Goal: Information Seeking & Learning: Learn about a topic

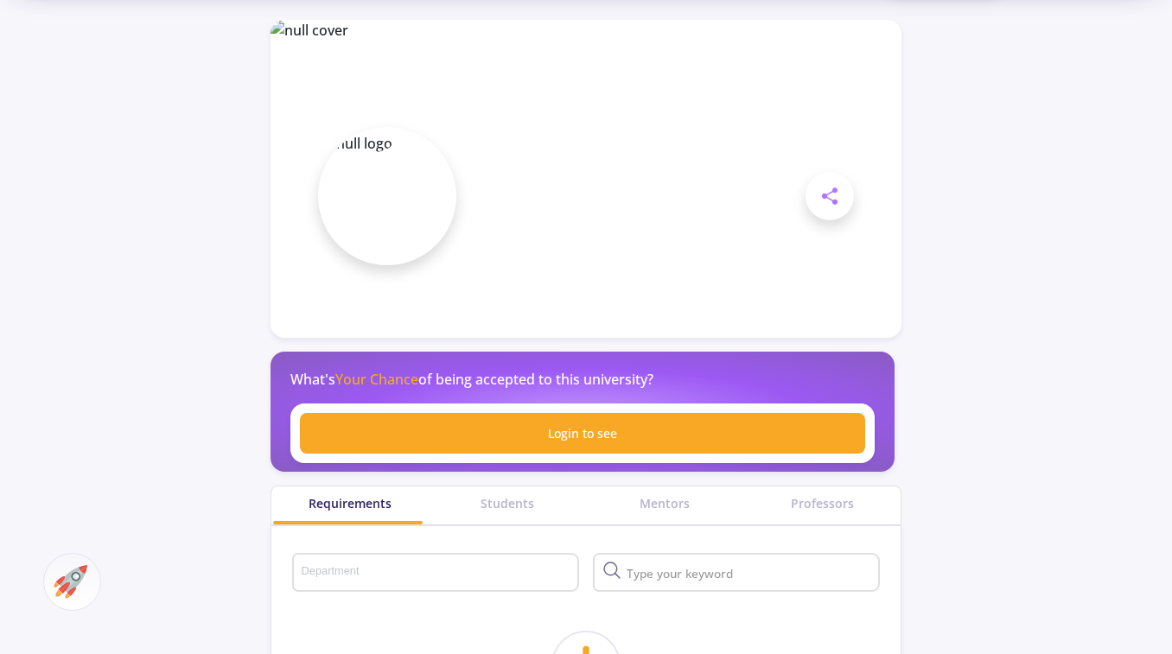
scroll to position [57, 0]
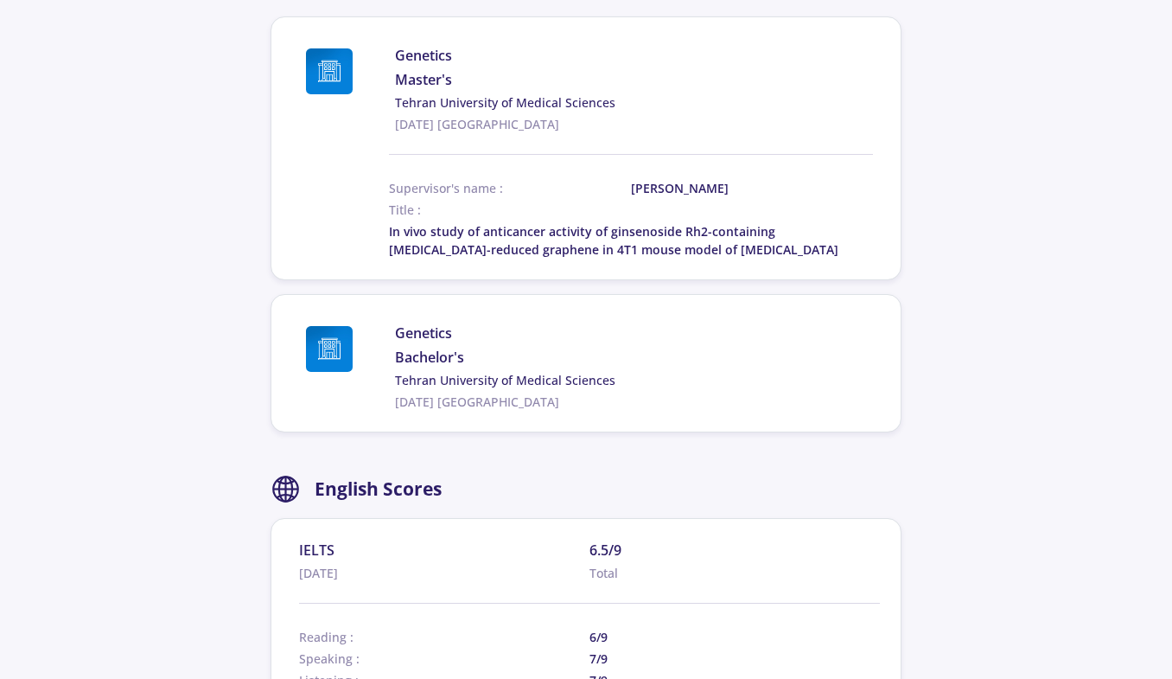
scroll to position [869, 0]
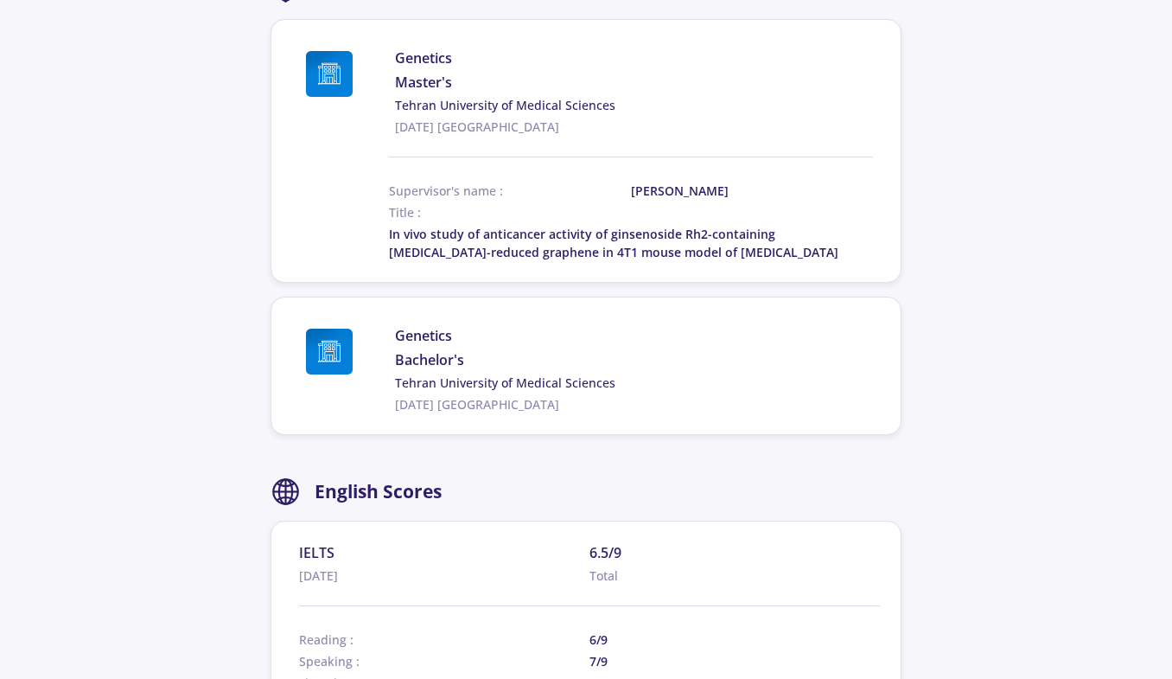
click at [1084, 159] on section "shervindokht farhangfar Living in : Iran 0 Followers 0 Following Share × Academ…" at bounding box center [586, 216] width 1172 height 2047
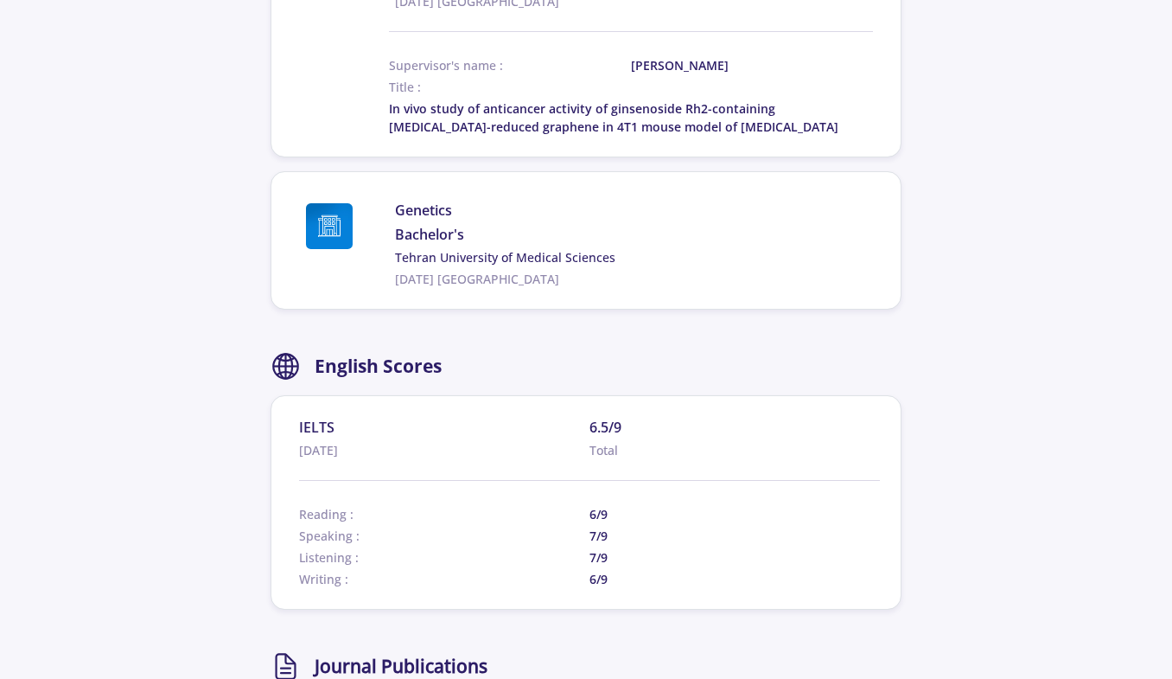
scroll to position [1030, 0]
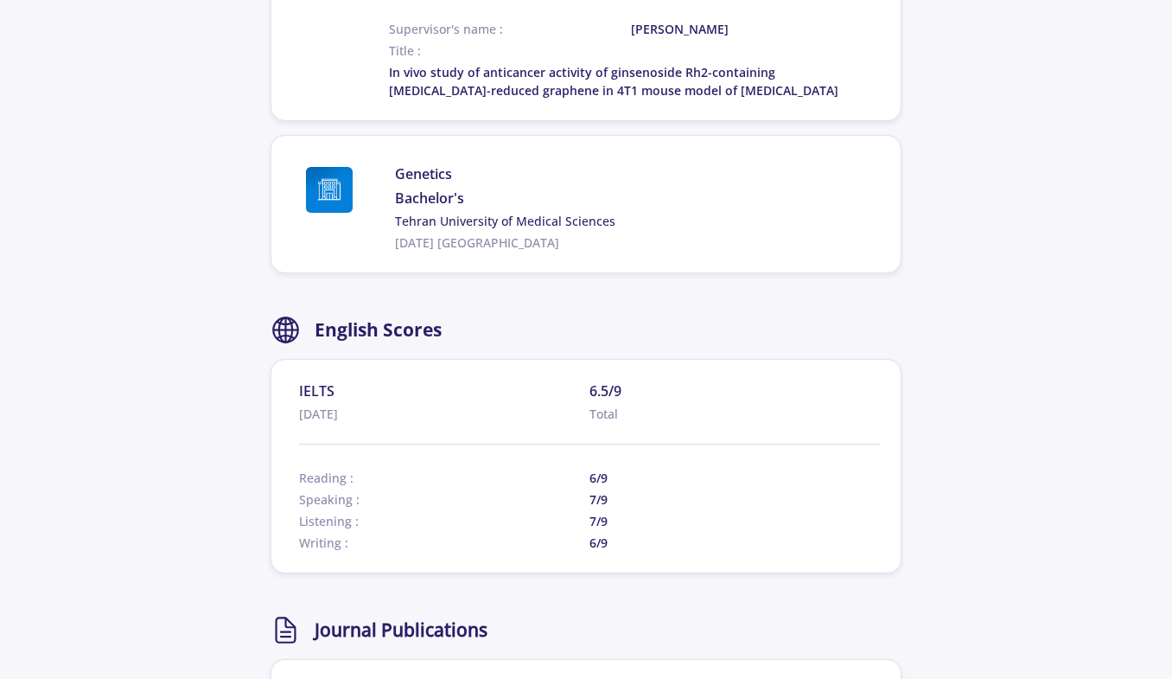
click at [193, 131] on section "shervindokht farhangfar Living in : Iran 0 Followers 0 Following Share × Academ…" at bounding box center [586, 54] width 1172 height 2047
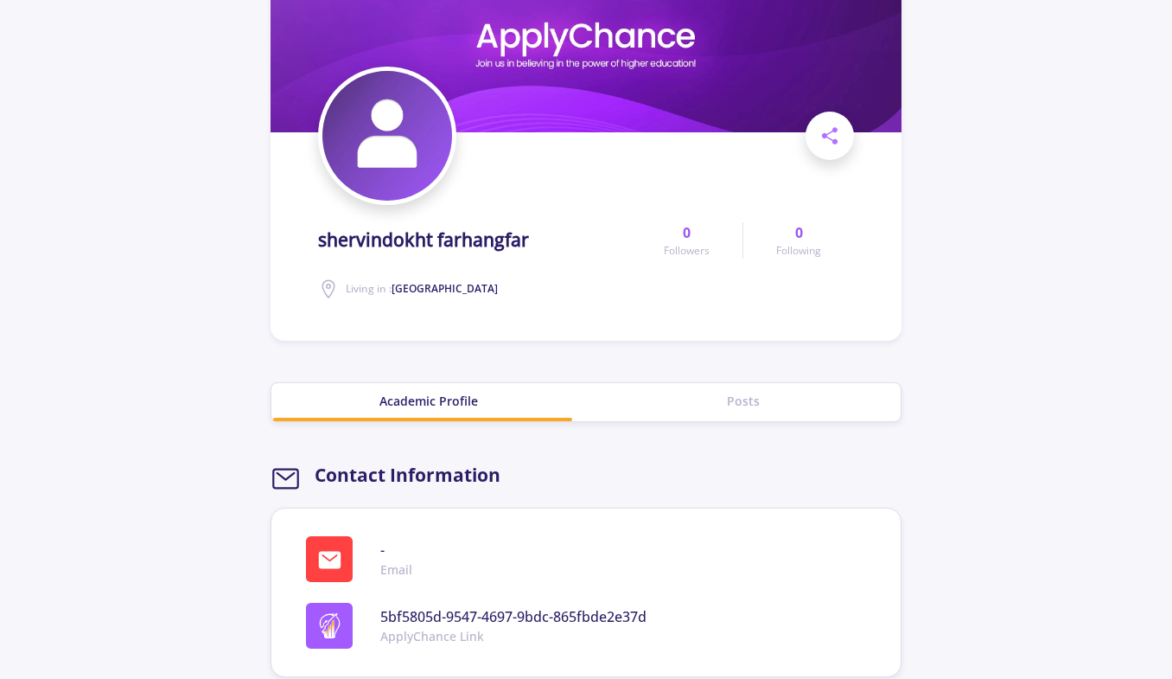
scroll to position [124, 0]
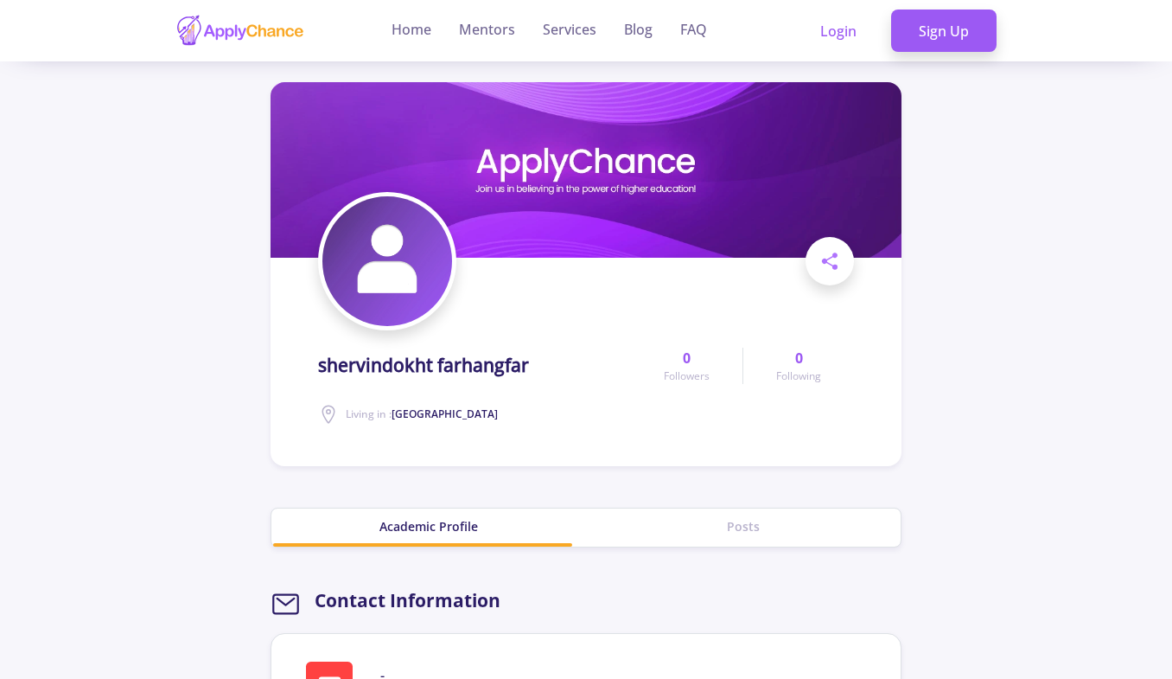
scroll to position [0, 0]
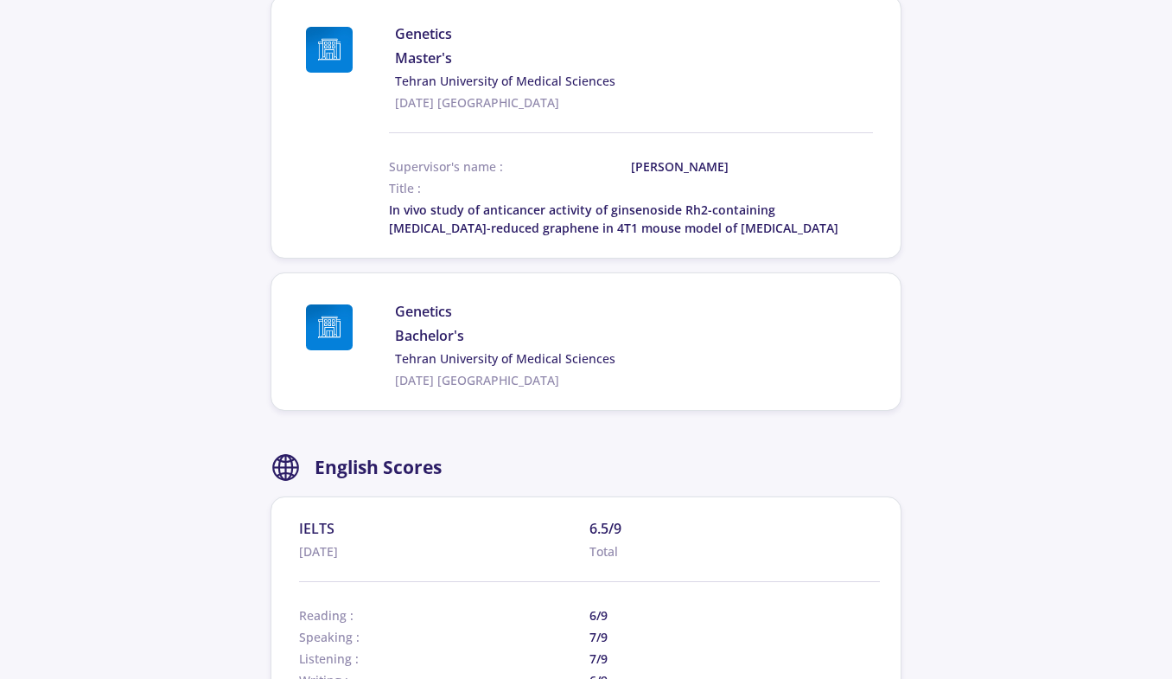
scroll to position [879, 0]
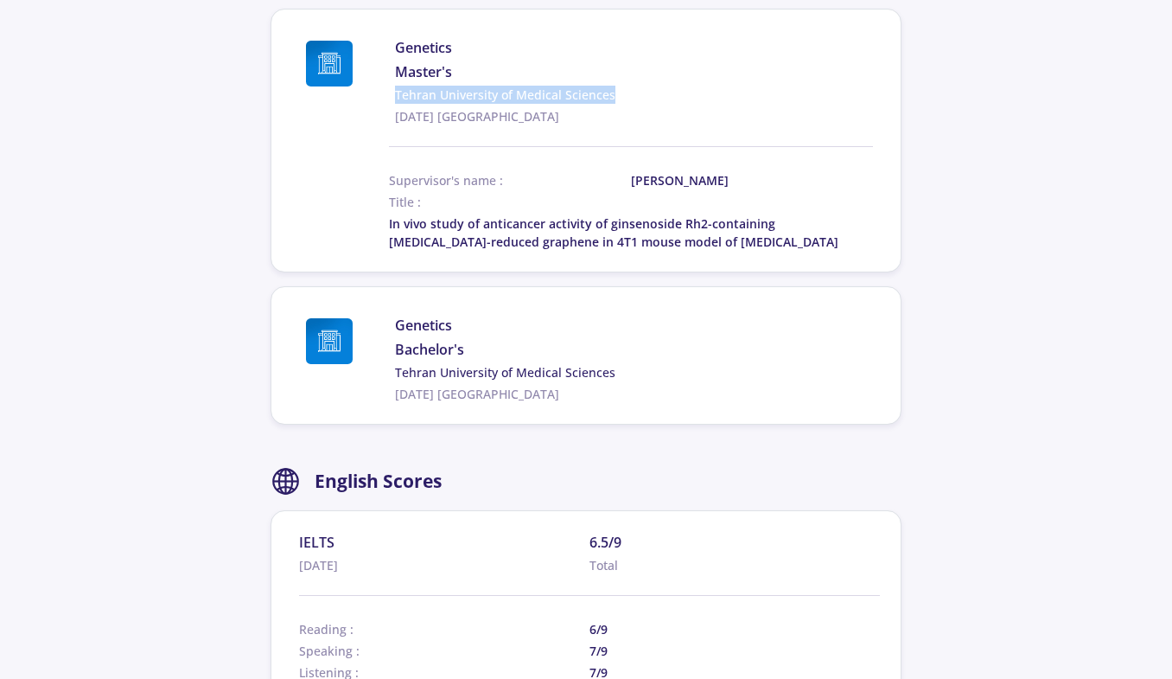
drag, startPoint x: 390, startPoint y: 93, endPoint x: 612, endPoint y: 93, distance: 222.1
click at [612, 93] on div "Genetics Master's Tehran University of Medical Sciences 2021-06-29 Iran" at bounding box center [582, 81] width 581 height 88
copy link "Tehran University of Medical Sciences"
click at [167, 275] on section "shervindokht farhangfar Living in : Iran 0 Followers 0 Following Share × Academ…" at bounding box center [586, 205] width 1172 height 2047
click at [166, 201] on section "shervindokht farhangfar Living in : Iran 0 Followers 0 Following Share × Academ…" at bounding box center [586, 205] width 1172 height 2047
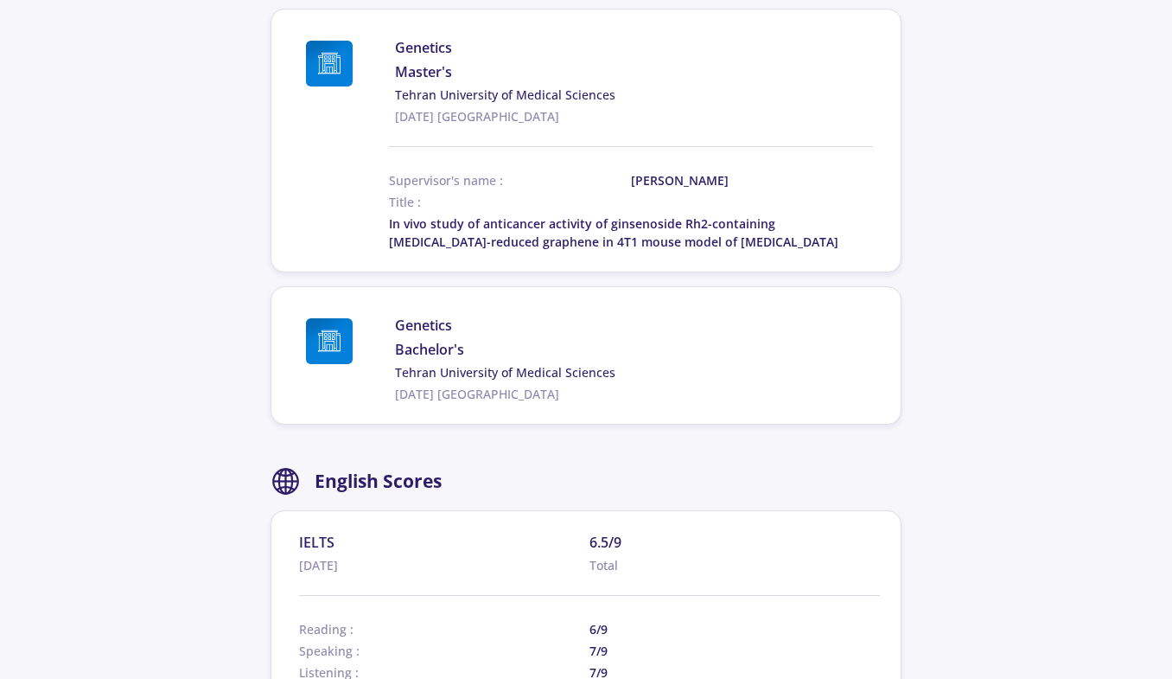
click at [160, 180] on section "shervindokht farhangfar Living in : Iran 0 Followers 0 Following Share × Academ…" at bounding box center [586, 205] width 1172 height 2047
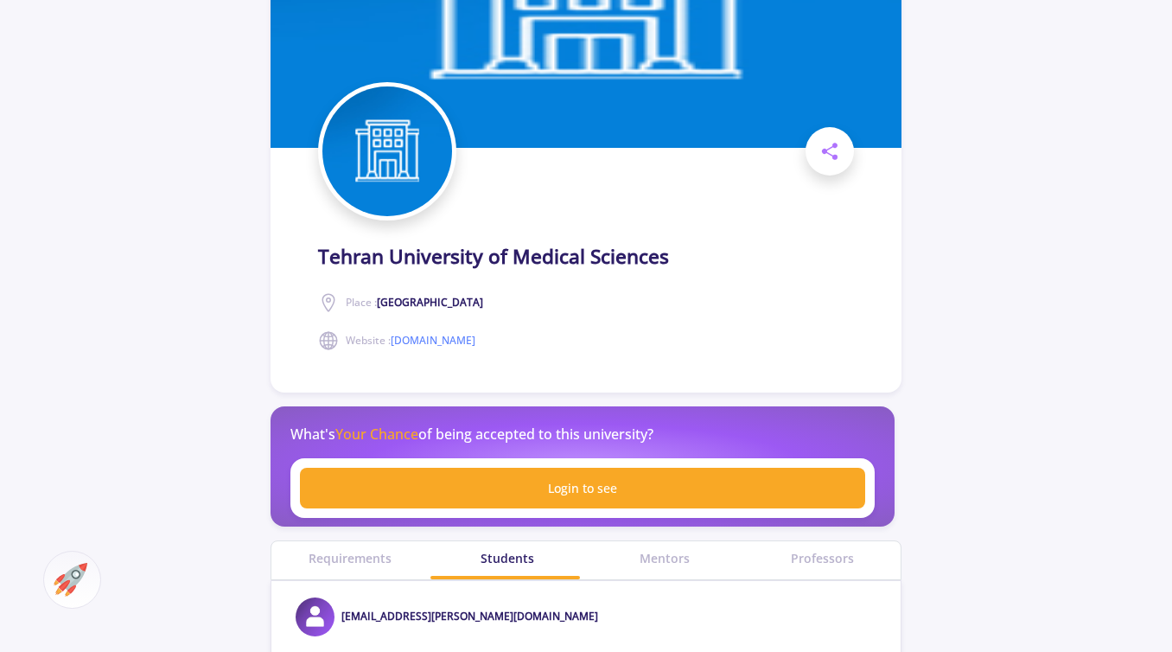
scroll to position [194, 0]
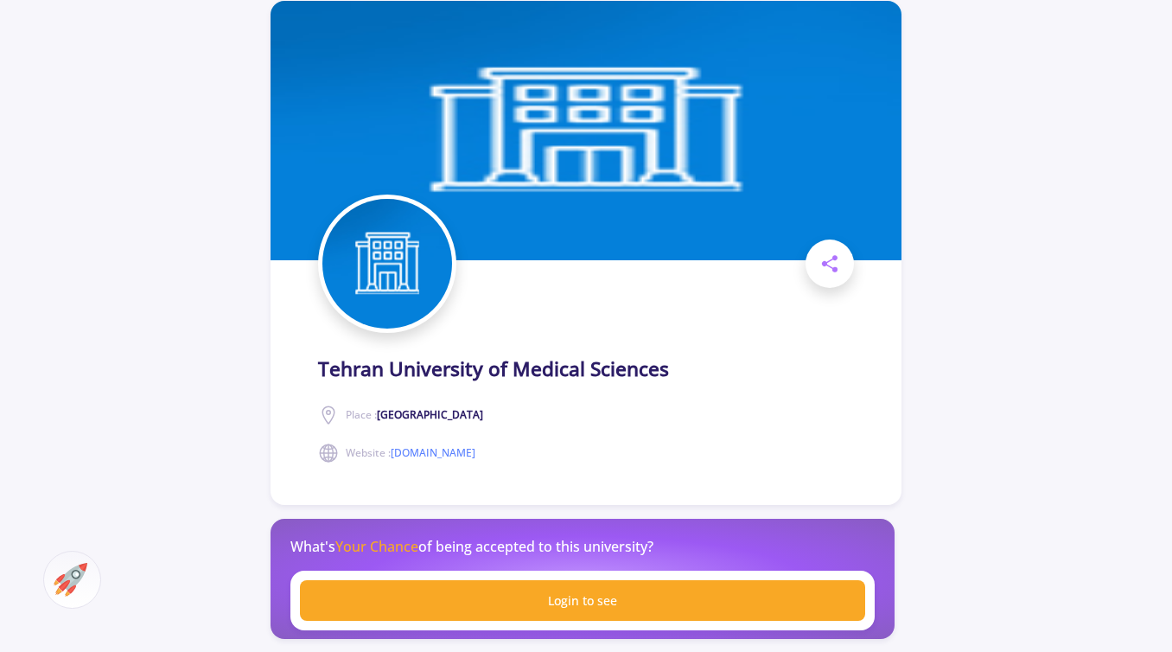
scroll to position [137, 0]
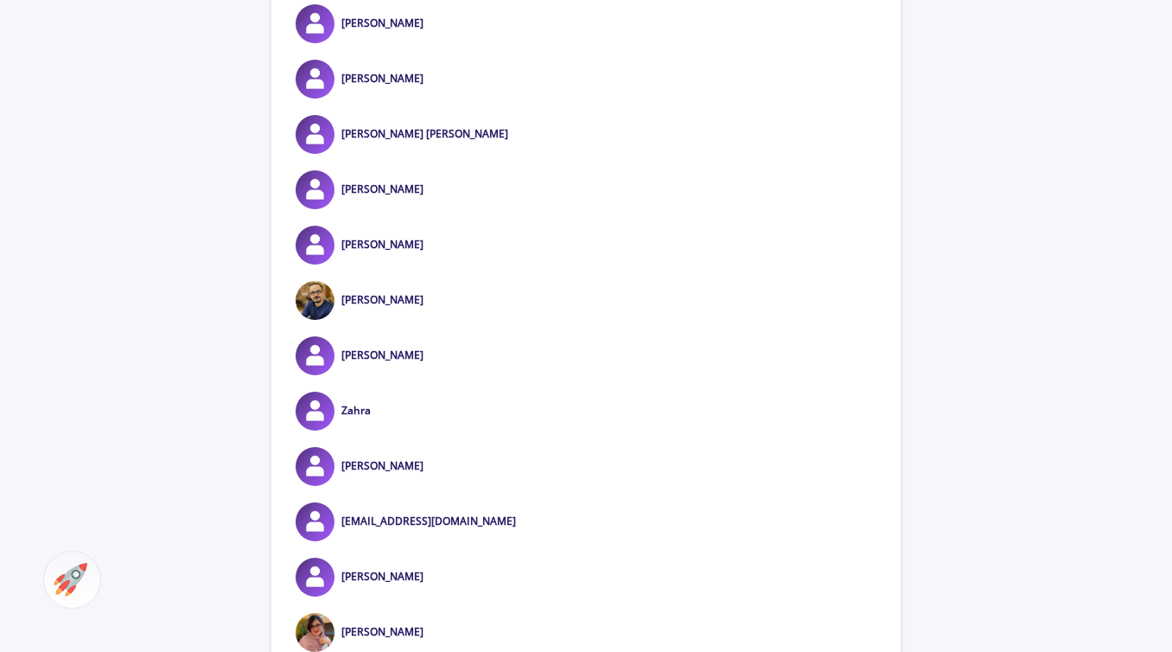
scroll to position [3992, 0]
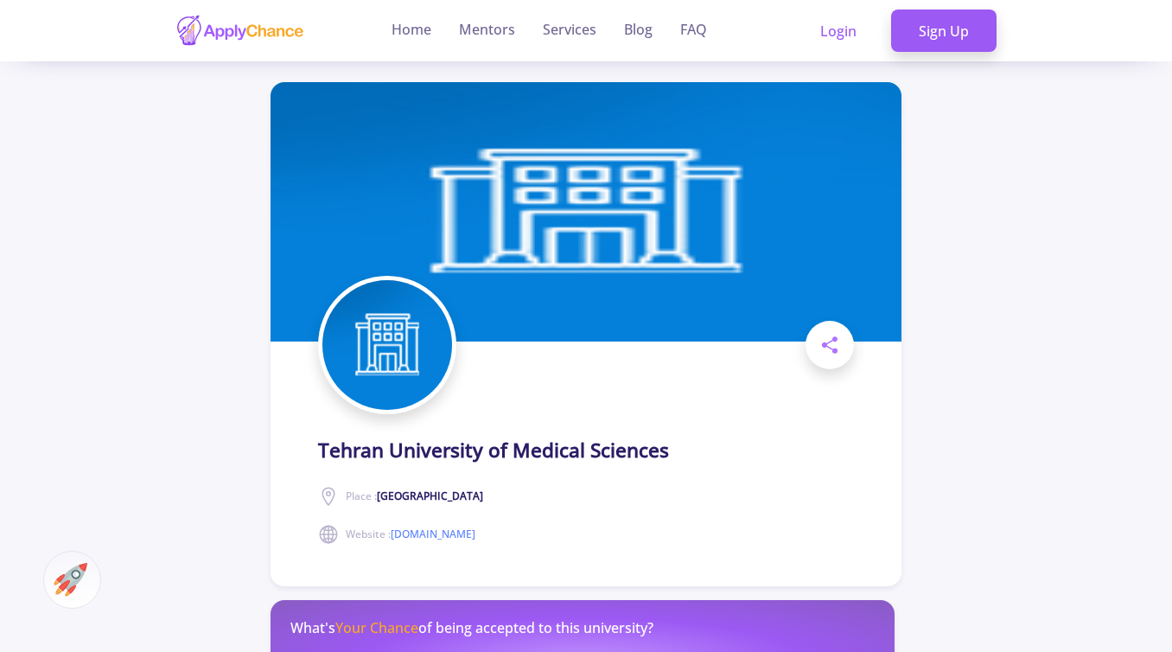
scroll to position [0, 0]
